Goal: Task Accomplishment & Management: Complete application form

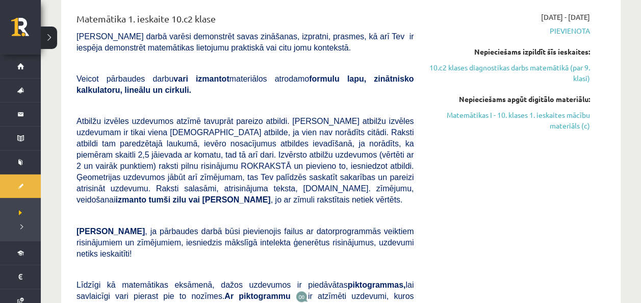
scroll to position [275, 0]
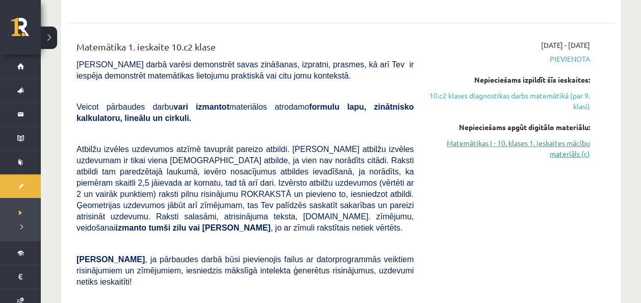
click at [569, 141] on link "Matemātikas I - 10. klases 1. ieskaites mācību materiāls (c)" at bounding box center [509, 148] width 161 height 21
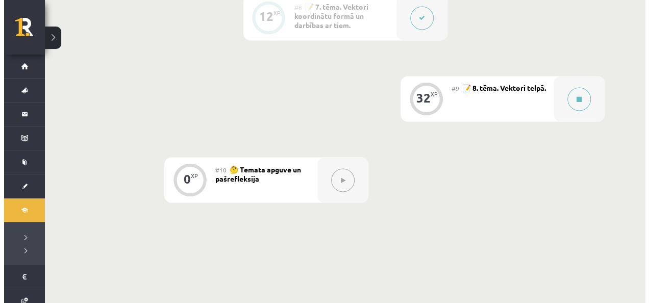
scroll to position [896, 0]
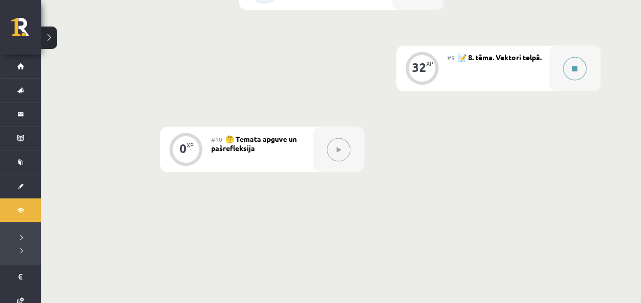
click at [575, 57] on button at bounding box center [574, 68] width 23 height 23
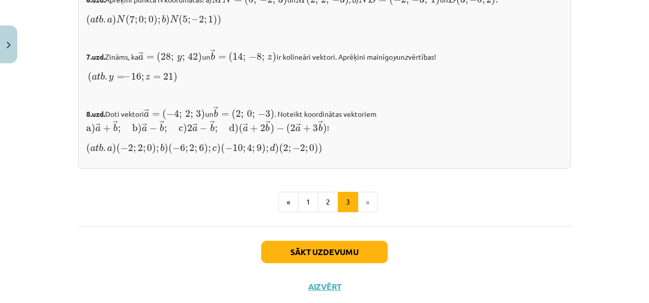
scroll to position [1158, 0]
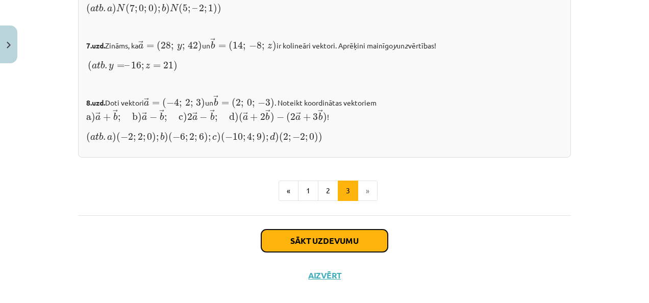
click at [357, 229] on button "Sākt uzdevumu" at bounding box center [324, 240] width 126 height 22
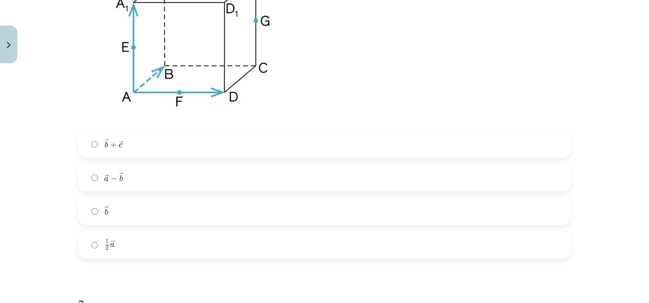
scroll to position [357, 0]
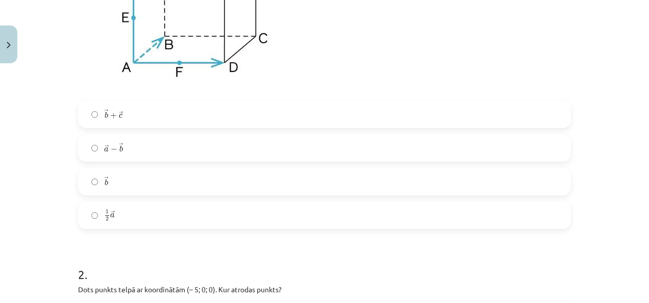
click at [524, 178] on label "→ b b →" at bounding box center [324, 181] width 491 height 25
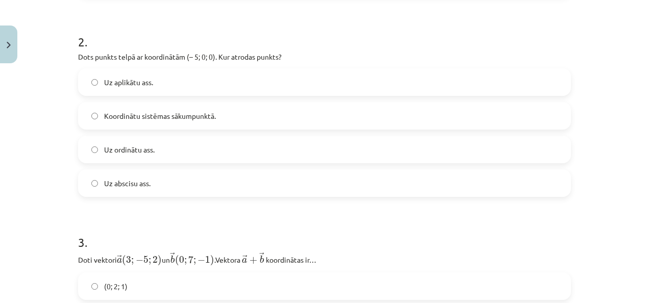
scroll to position [595, 0]
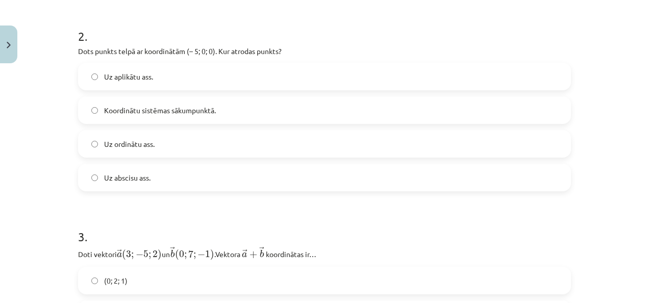
click at [507, 180] on label "Uz abscisu ass." at bounding box center [324, 177] width 491 height 25
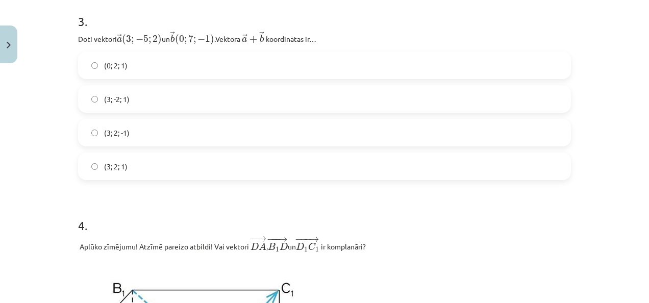
scroll to position [793, 0]
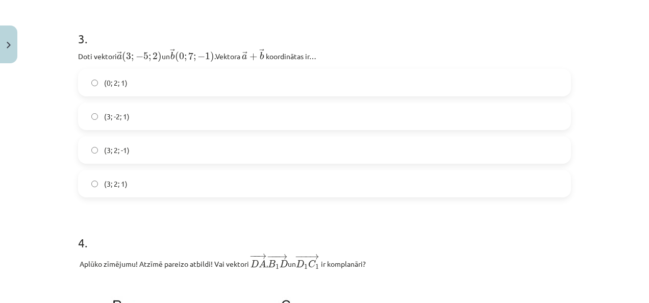
click at [368, 191] on label "(3; 2; 1)" at bounding box center [324, 183] width 491 height 25
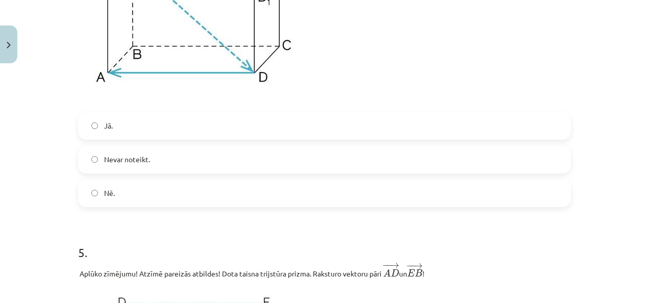
scroll to position [1130, 0]
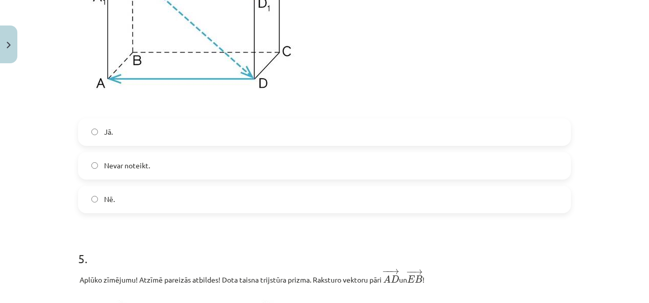
click at [520, 204] on label "Nē." at bounding box center [324, 199] width 491 height 25
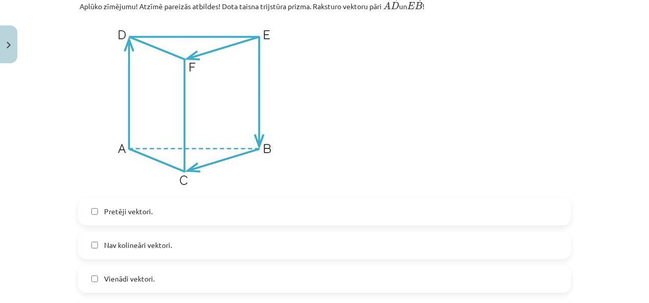
scroll to position [1410, 0]
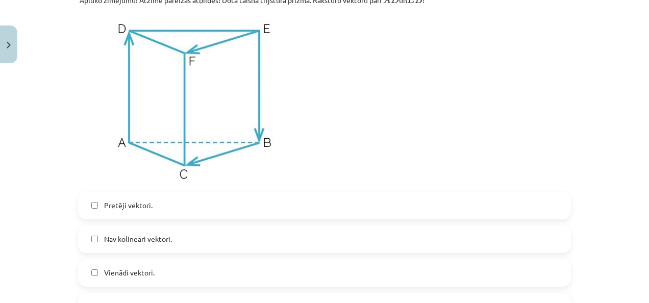
click at [323, 208] on label "Pretēji vektori." at bounding box center [324, 205] width 491 height 25
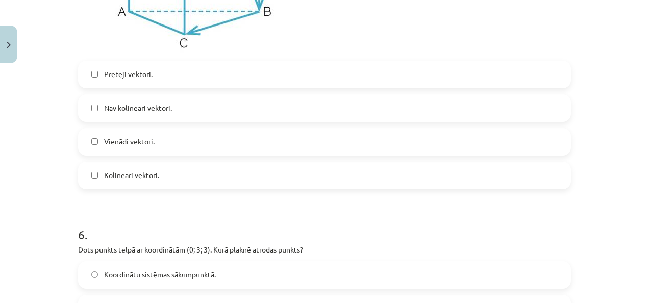
scroll to position [1552, 0]
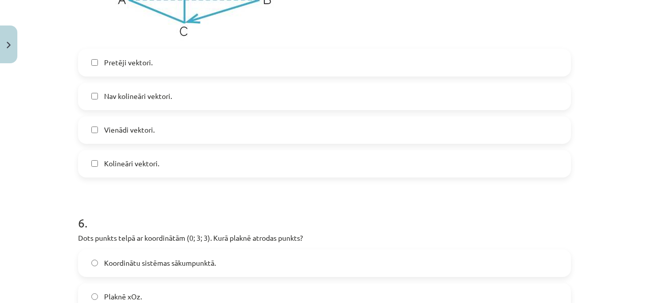
click at [461, 173] on label "Kolineāri vektori." at bounding box center [324, 163] width 491 height 25
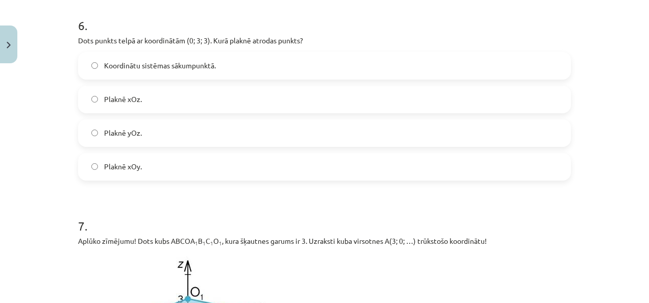
scroll to position [1756, 0]
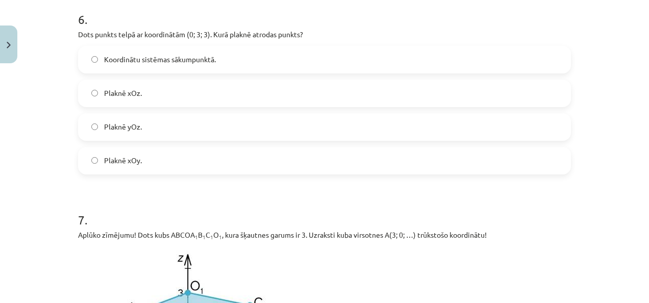
click at [432, 128] on label "Plaknē yOz." at bounding box center [324, 126] width 491 height 25
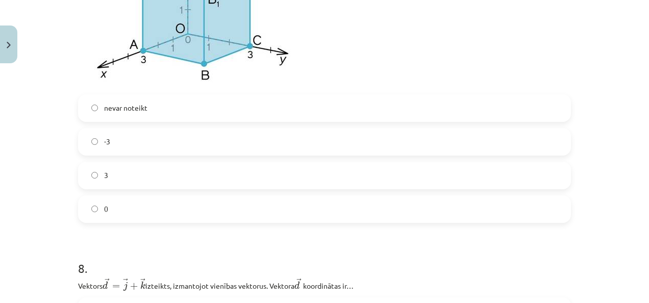
scroll to position [2105, 0]
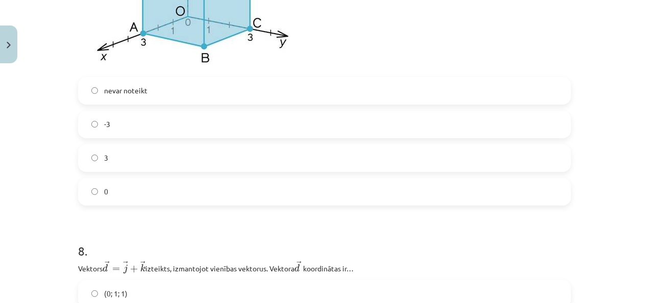
click at [532, 156] on label "3" at bounding box center [324, 157] width 491 height 25
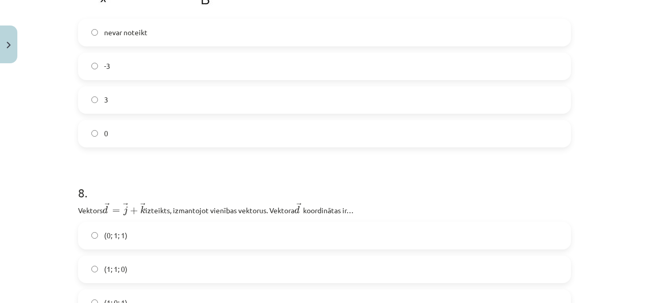
scroll to position [2122, 0]
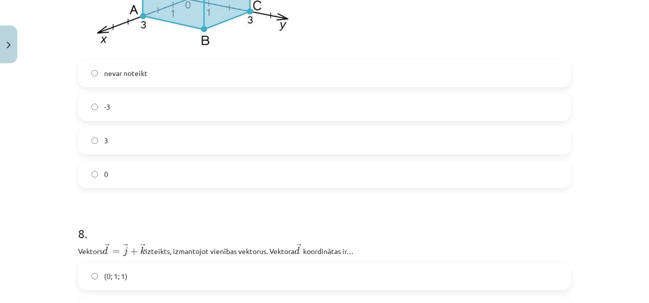
click at [550, 182] on label "0" at bounding box center [324, 174] width 491 height 25
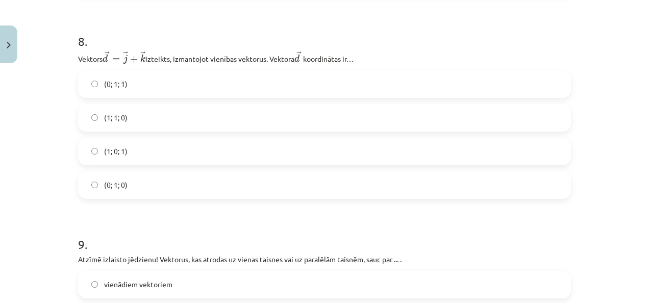
scroll to position [2320, 0]
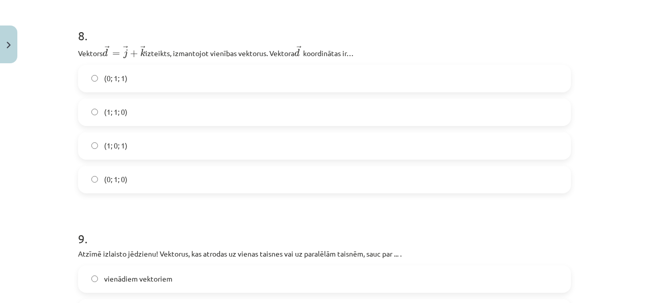
click at [178, 80] on label "(0; 1; 1)" at bounding box center [324, 78] width 491 height 25
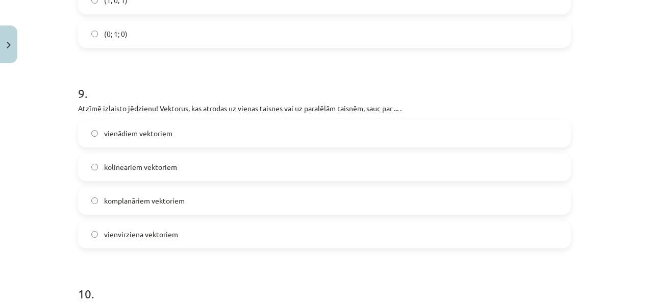
scroll to position [2459, 0]
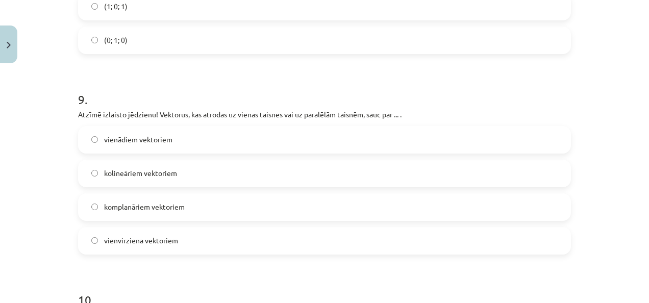
click at [370, 183] on label "kolineāriem vektoriem" at bounding box center [324, 173] width 491 height 25
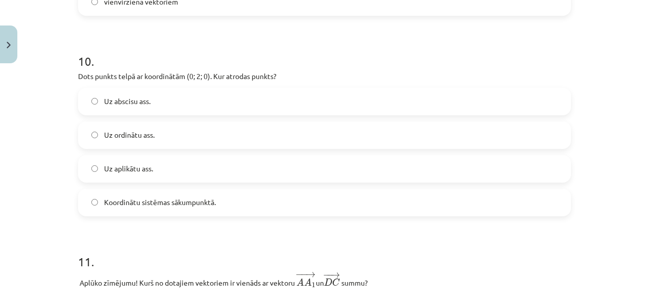
scroll to position [2710, 0]
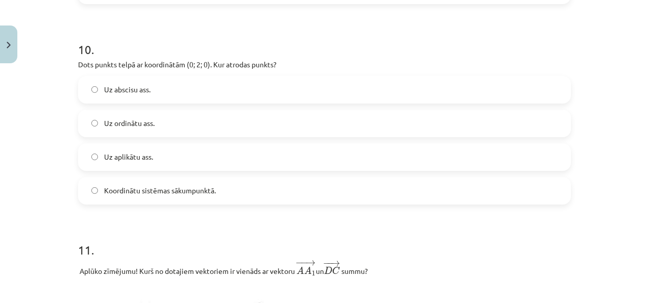
click at [356, 124] on label "Uz ordinātu ass." at bounding box center [324, 123] width 491 height 25
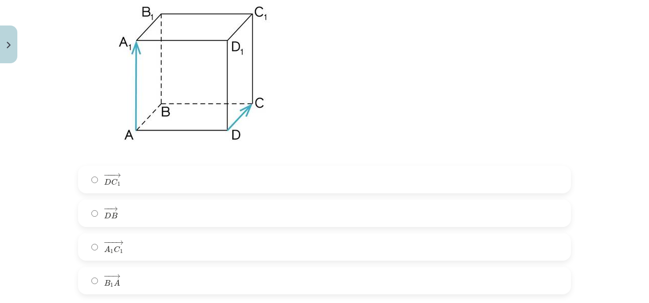
scroll to position [3012, 0]
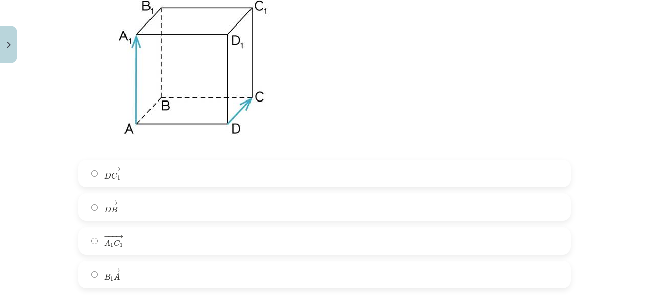
click at [510, 181] on label "− −− → D C 1 D C 1 →" at bounding box center [324, 173] width 491 height 25
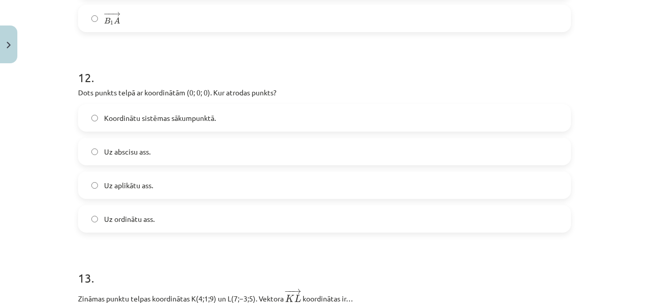
scroll to position [3245, 0]
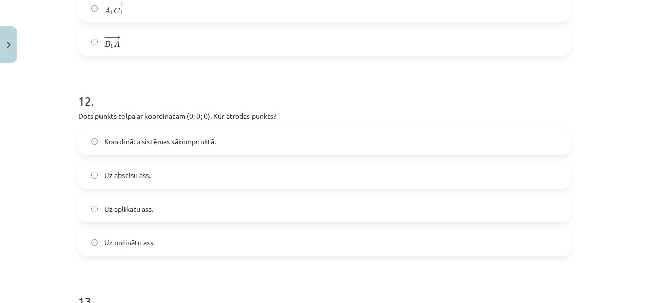
click at [544, 139] on label "Koordinātu sistēmas sākumpunktā." at bounding box center [324, 141] width 491 height 25
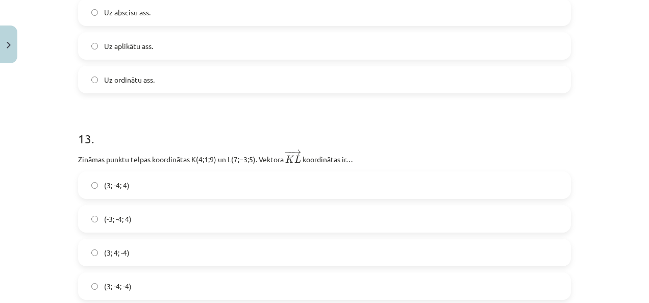
scroll to position [3425, 0]
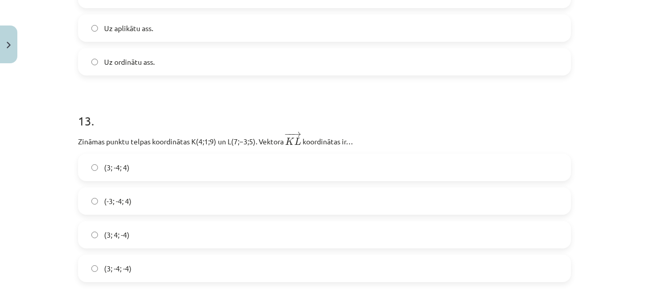
click at [357, 281] on label "(3; -4; -4)" at bounding box center [324, 268] width 491 height 25
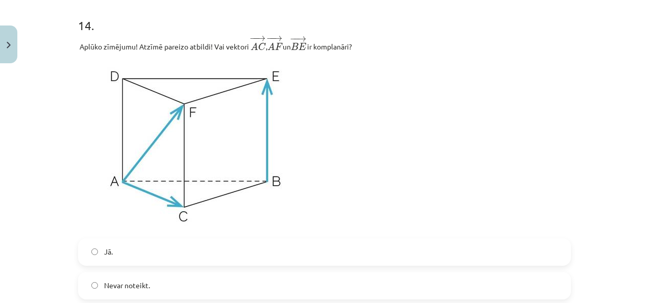
scroll to position [3733, 0]
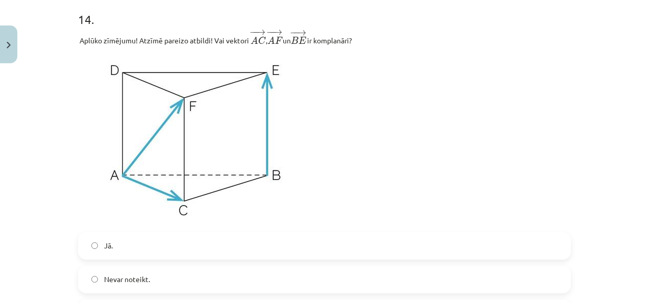
click at [556, 254] on label "Jā." at bounding box center [324, 245] width 491 height 25
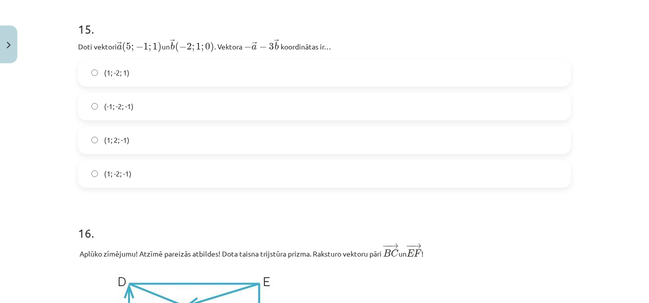
scroll to position [4082, 0]
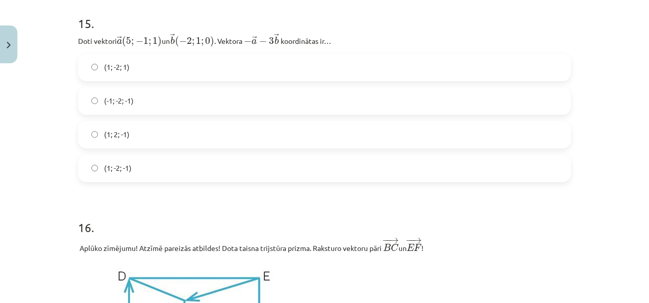
click at [196, 178] on label "(1; -2; -1)" at bounding box center [324, 168] width 491 height 25
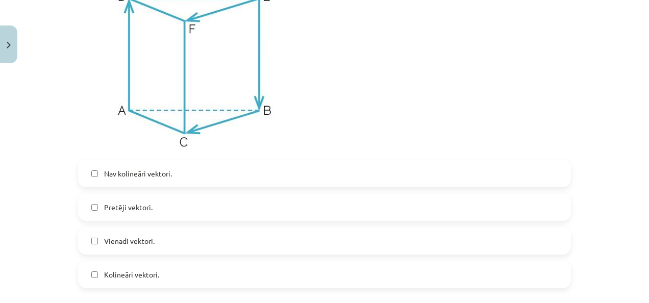
scroll to position [4368, 0]
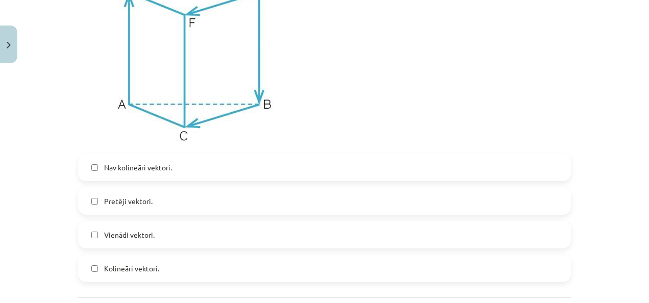
click at [282, 242] on label "Vienādi vektori." at bounding box center [324, 234] width 491 height 25
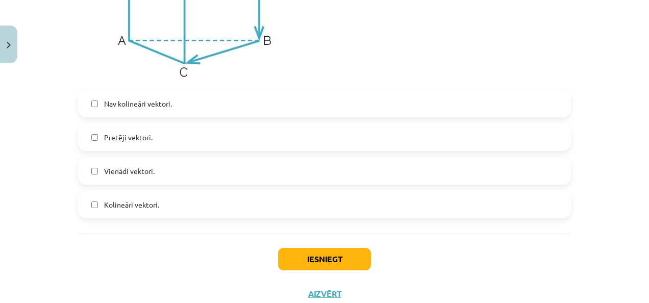
scroll to position [4443, 0]
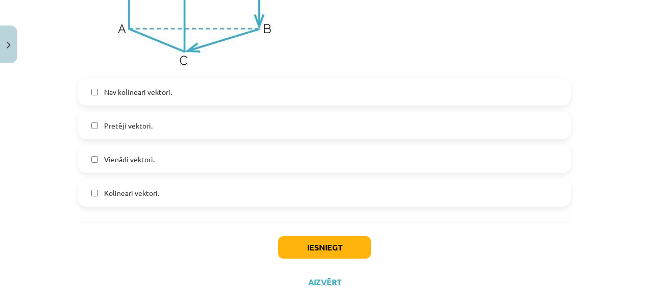
click at [528, 206] on label "Kolineāri vektori." at bounding box center [324, 192] width 491 height 25
click at [361, 254] on button "Iesniegt" at bounding box center [324, 247] width 93 height 22
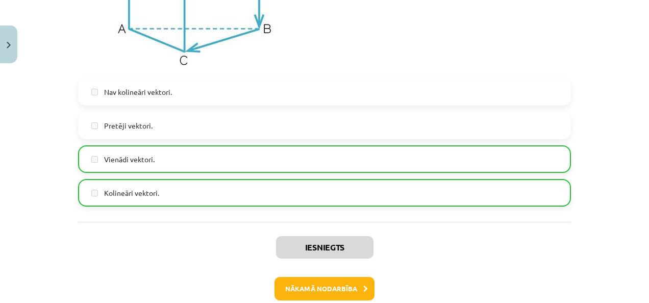
drag, startPoint x: 581, startPoint y: 266, endPoint x: 624, endPoint y: 264, distance: 42.9
click at [624, 264] on div "Mācību tēma: Matemātikas i - 10. klases 1. ieskaites mācību materiāls (c) #9 📝 …" at bounding box center [324, 151] width 649 height 303
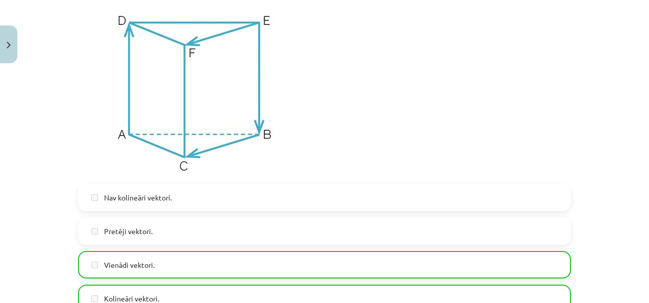
scroll to position [4504, 0]
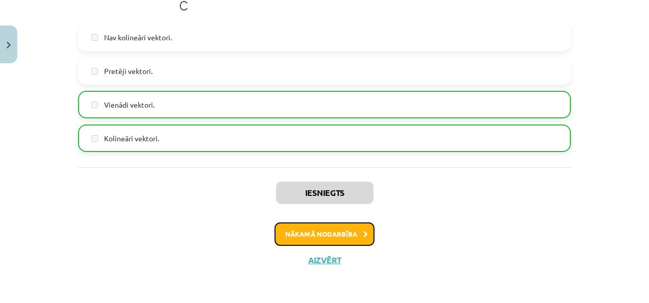
click at [352, 236] on button "Nākamā nodarbība" at bounding box center [324, 233] width 100 height 23
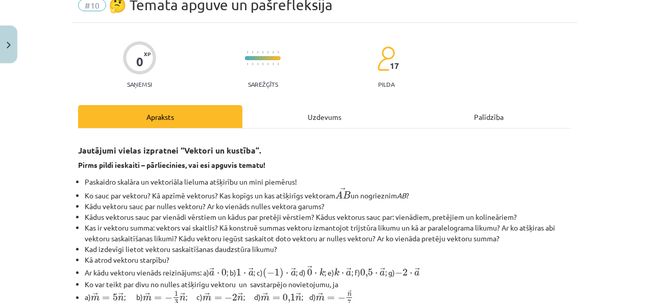
scroll to position [25, 0]
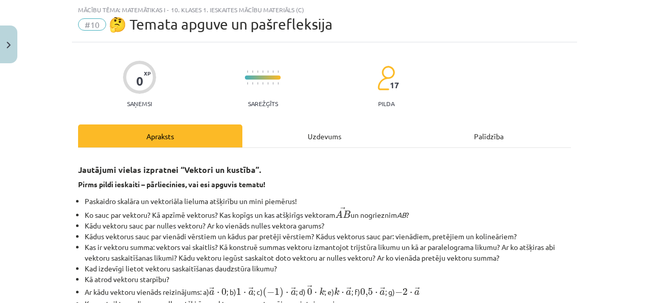
click at [310, 132] on div "Uzdevums" at bounding box center [324, 135] width 164 height 23
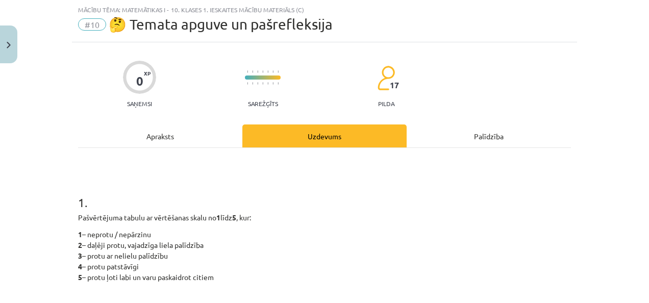
click at [214, 137] on div "Apraksts" at bounding box center [160, 135] width 164 height 23
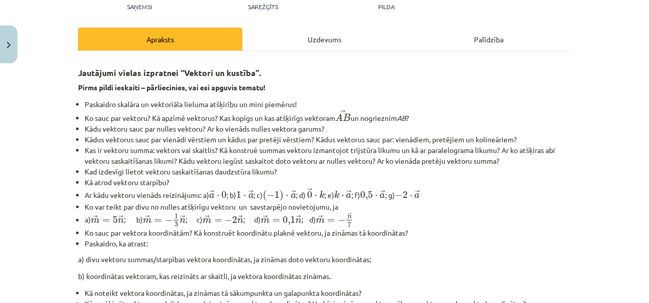
scroll to position [85, 0]
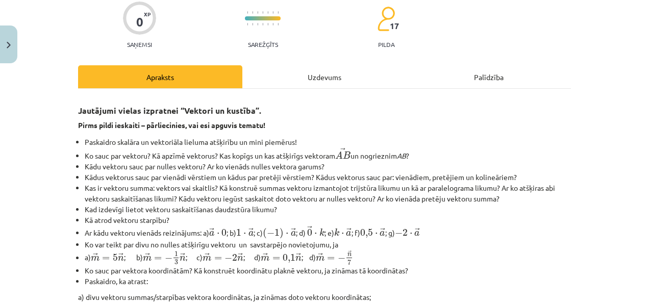
click at [325, 76] on div "Uzdevums" at bounding box center [324, 76] width 164 height 23
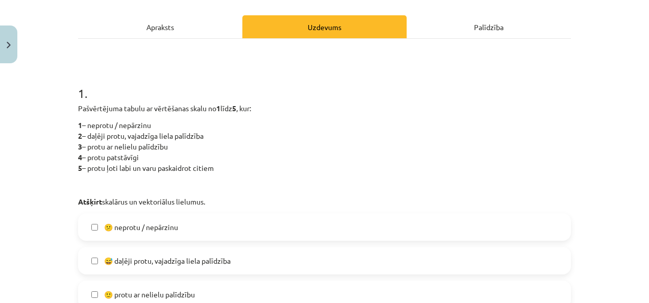
scroll to position [138, 0]
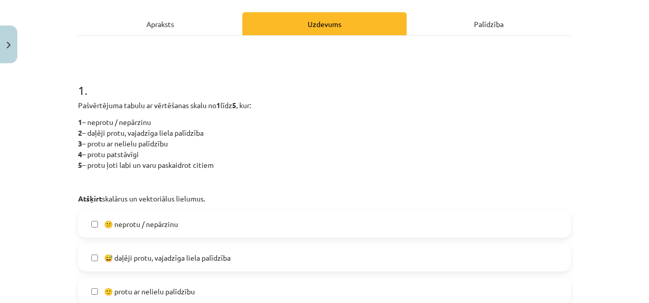
click at [133, 26] on div "Apraksts" at bounding box center [160, 23] width 164 height 23
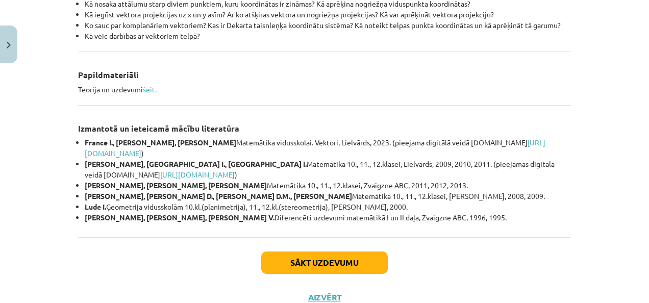
scroll to position [470, 0]
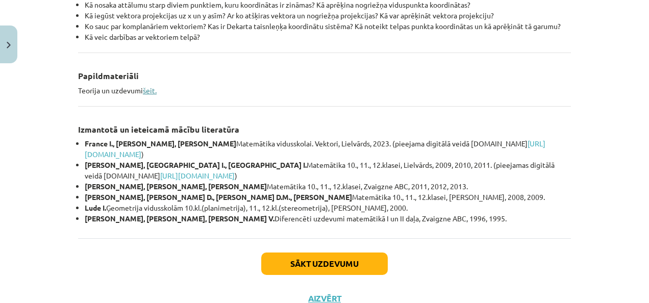
click at [149, 94] on link "šeit." at bounding box center [150, 90] width 14 height 9
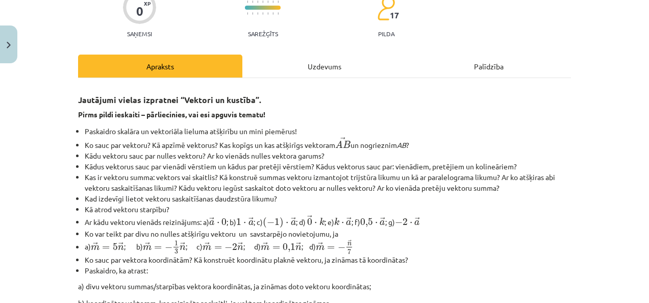
scroll to position [67, 0]
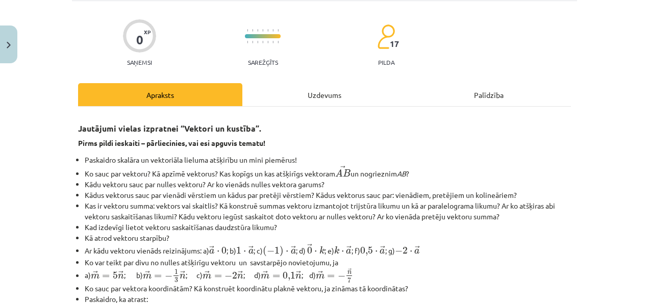
click at [310, 104] on div "Uzdevums" at bounding box center [324, 94] width 164 height 23
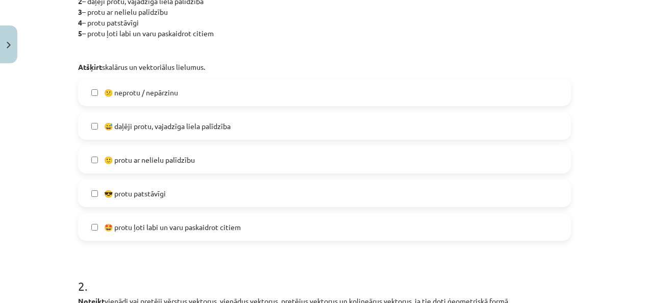
scroll to position [275, 0]
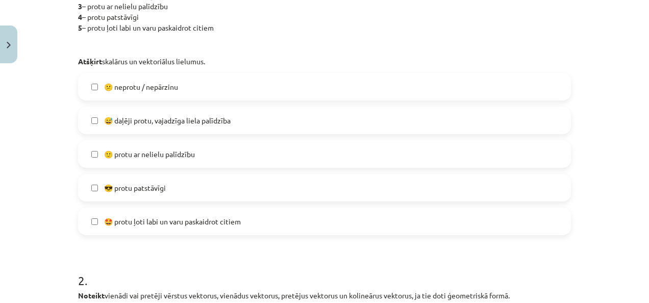
click at [180, 187] on label "😎 protu patstāvīgi" at bounding box center [324, 187] width 491 height 25
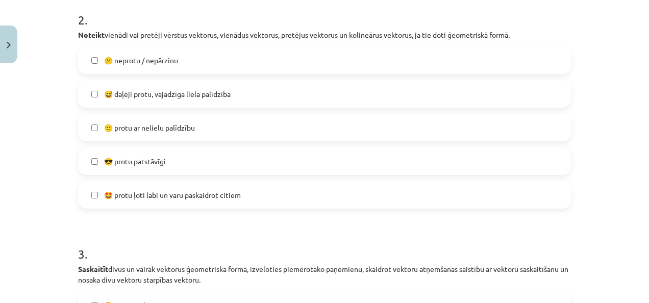
scroll to position [539, 0]
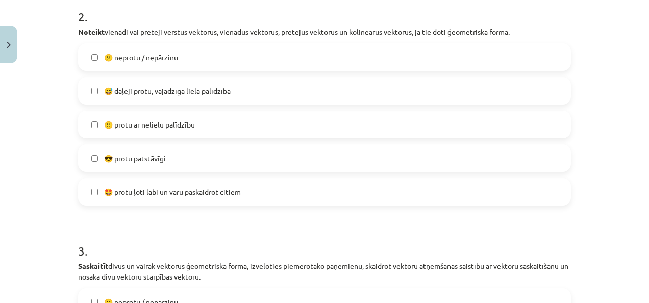
click at [222, 158] on label "😎 protu patstāvīgi" at bounding box center [324, 157] width 491 height 25
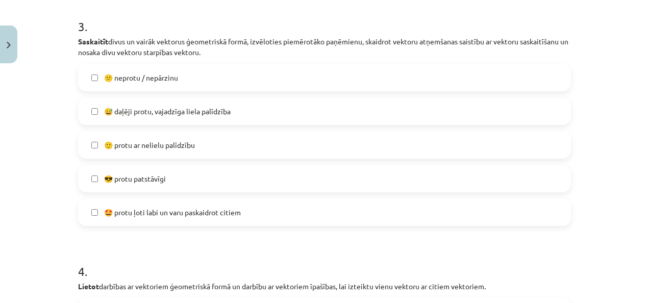
scroll to position [771, 0]
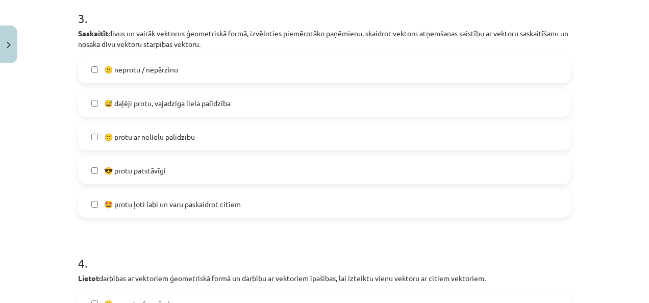
click at [447, 172] on label "😎 protu patstāvīgi" at bounding box center [324, 170] width 491 height 25
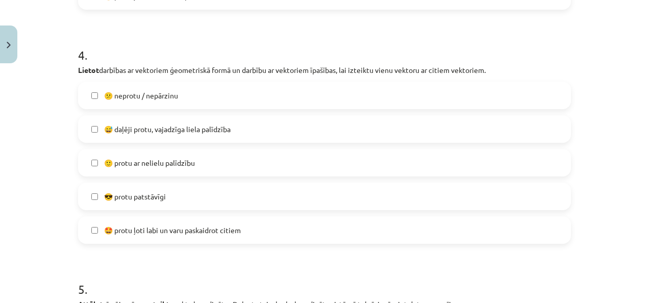
scroll to position [985, 0]
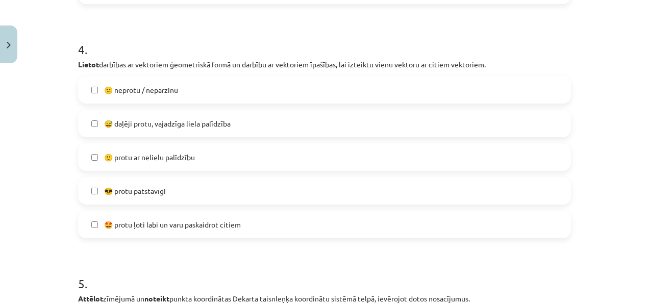
click at [550, 188] on label "😎 protu patstāvīgi" at bounding box center [324, 190] width 491 height 25
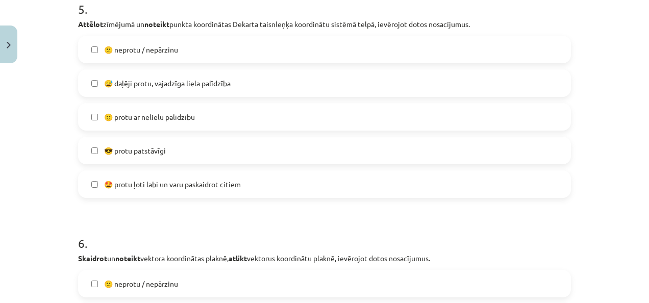
scroll to position [1262, 0]
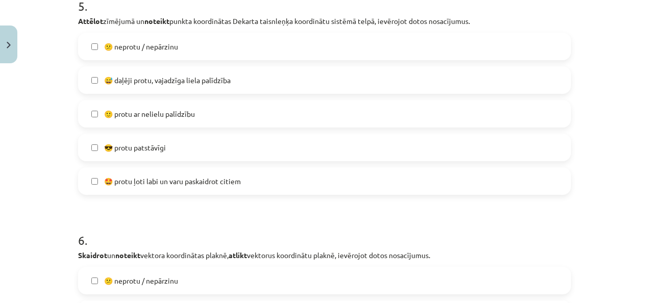
click at [499, 156] on label "😎 protu patstāvīgi" at bounding box center [324, 147] width 491 height 25
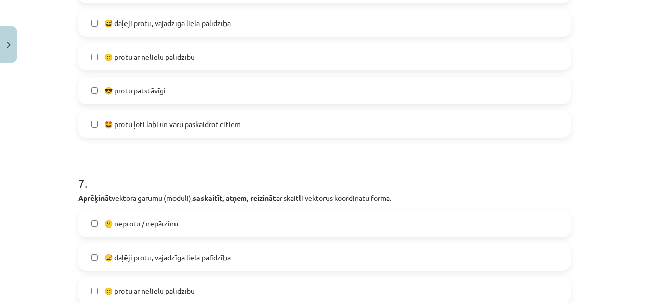
scroll to position [1556, 0]
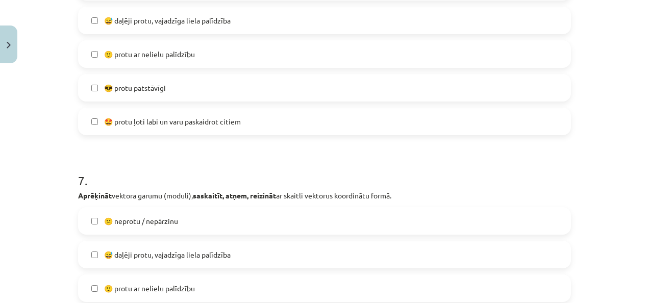
click at [548, 92] on label "😎 protu patstāvīgi" at bounding box center [324, 87] width 491 height 25
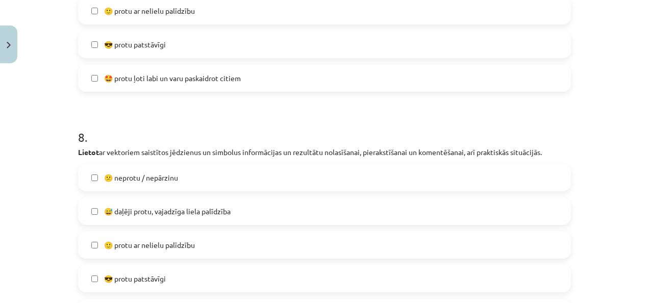
scroll to position [1828, 0]
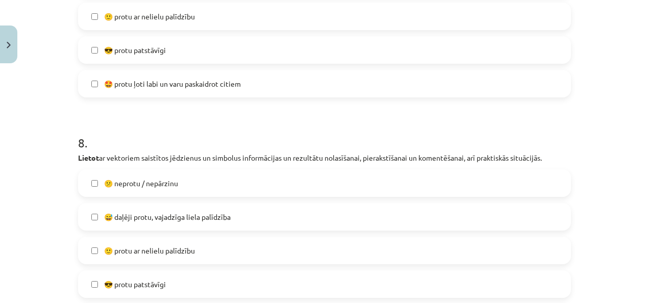
click at [516, 50] on label "😎 protu patstāvīgi" at bounding box center [324, 49] width 491 height 25
click at [445, 275] on label "😎 protu patstāvīgi" at bounding box center [324, 283] width 491 height 25
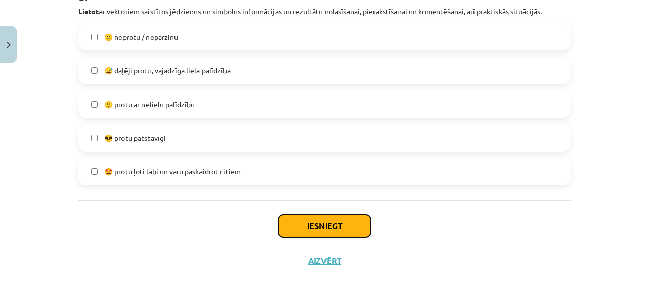
click at [343, 225] on button "Iesniegt" at bounding box center [324, 226] width 93 height 22
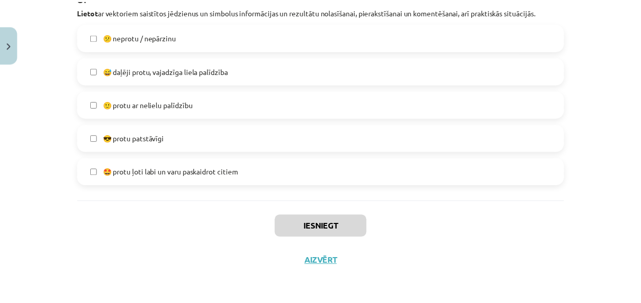
scroll to position [885, 0]
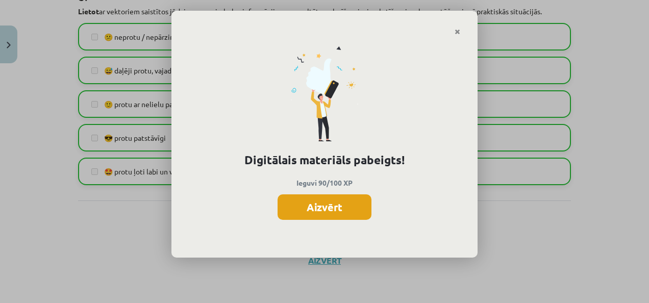
click at [321, 213] on button "Aizvērt" at bounding box center [324, 206] width 94 height 25
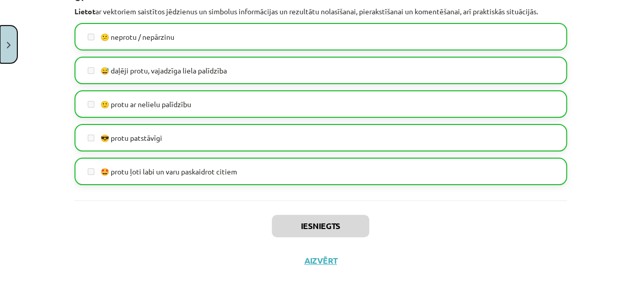
click at [3, 56] on button "Close" at bounding box center [8, 44] width 17 height 38
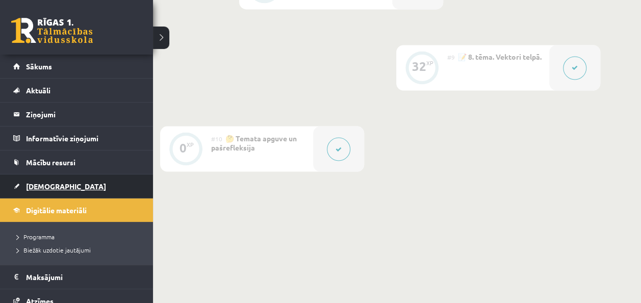
click at [28, 192] on link "[DEMOGRAPHIC_DATA]" at bounding box center [76, 185] width 127 height 23
